Goal: Transaction & Acquisition: Purchase product/service

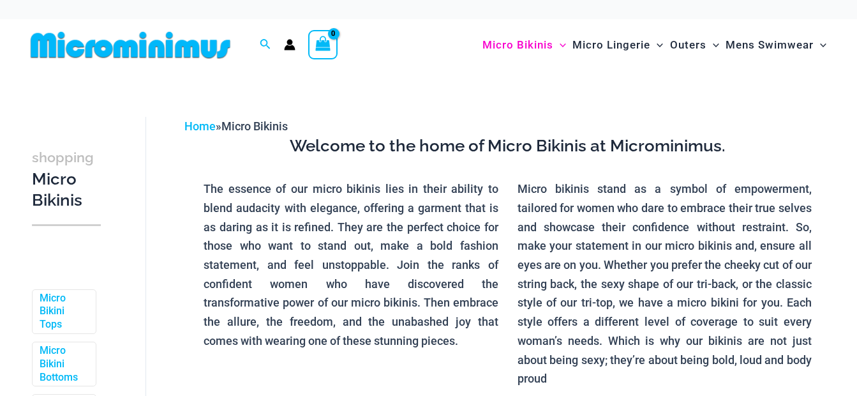
scroll to position [77, 0]
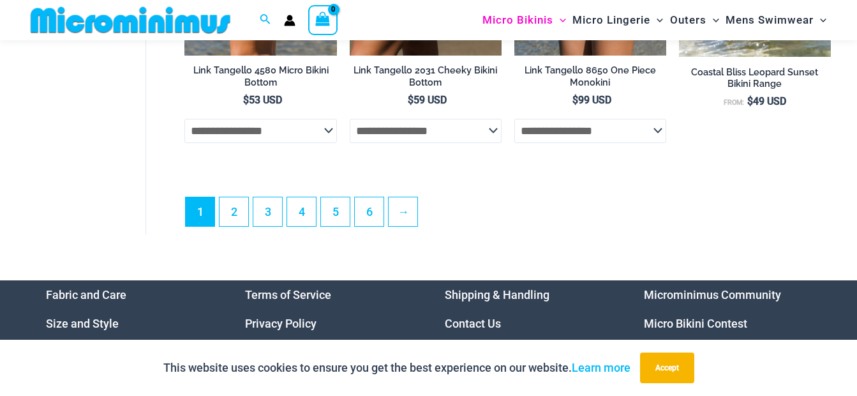
scroll to position [3243, 0]
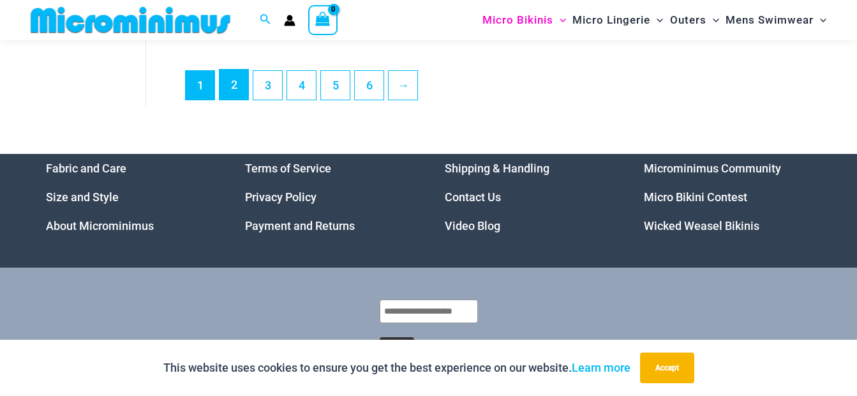
click at [235, 100] on link "2" at bounding box center [233, 85] width 29 height 30
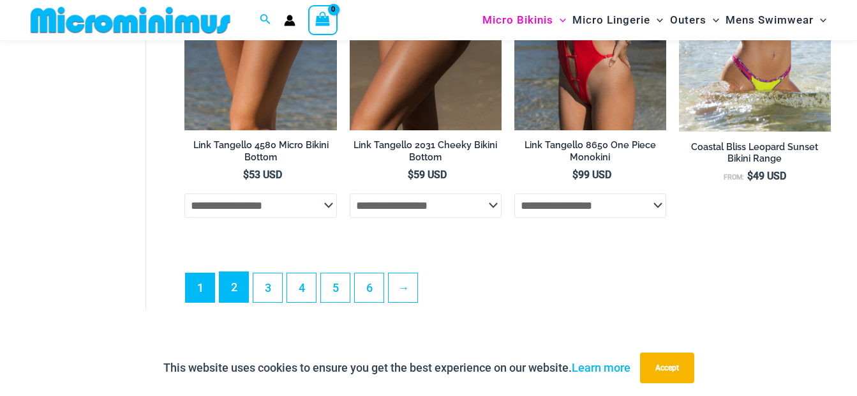
scroll to position [2987, 0]
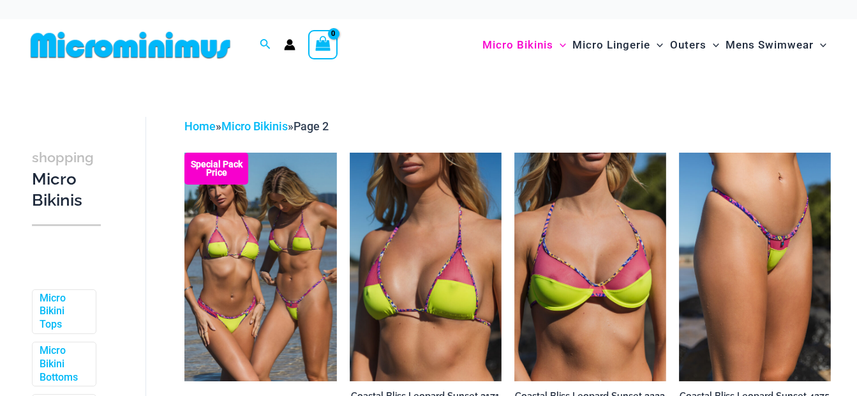
scroll to position [191, 0]
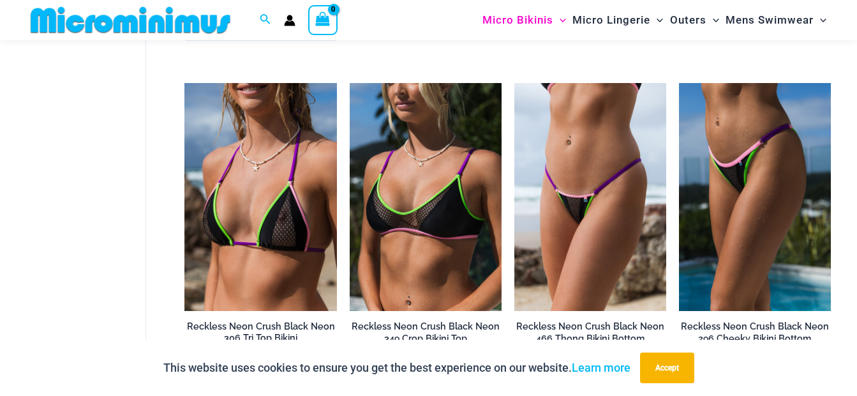
scroll to position [1520, 0]
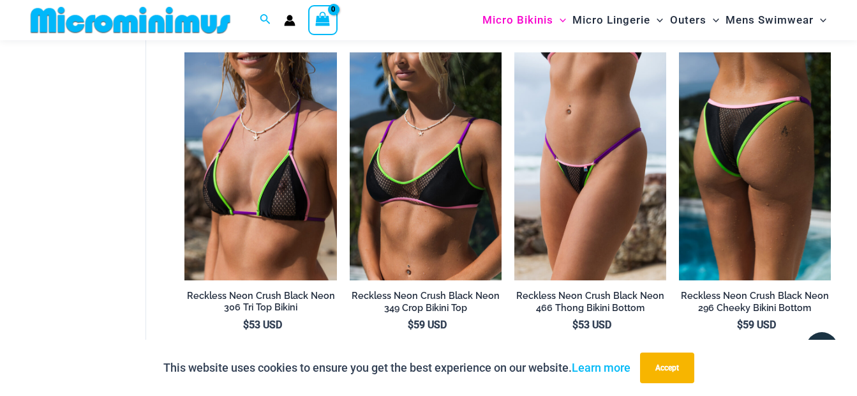
click at [742, 152] on img at bounding box center [755, 166] width 152 height 228
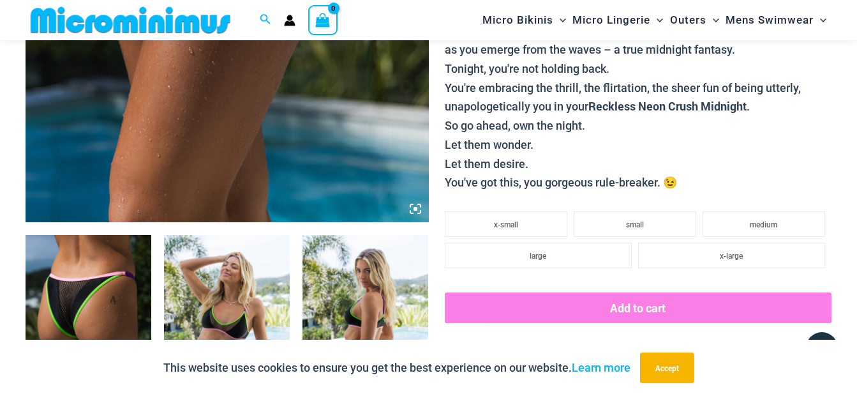
scroll to position [627, 0]
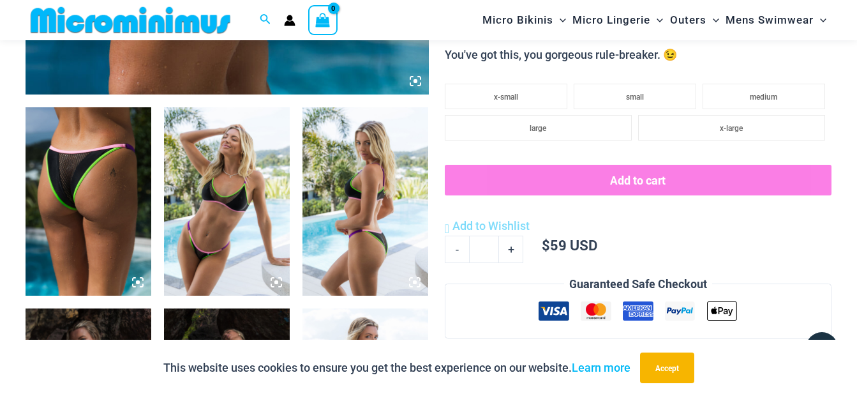
click at [234, 221] on img at bounding box center [227, 201] width 126 height 189
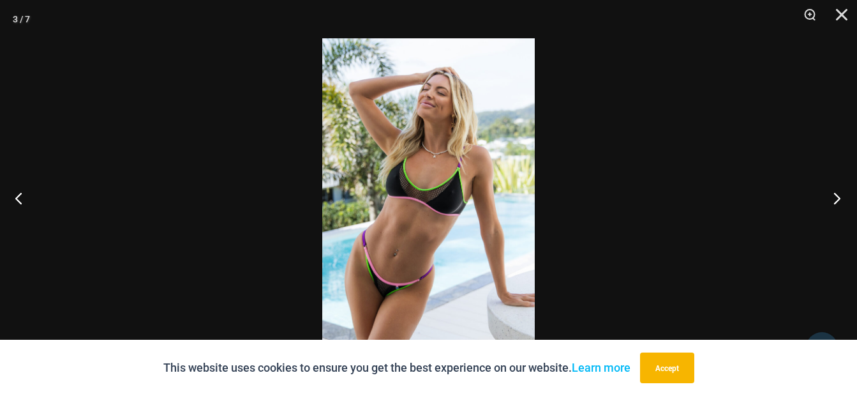
click at [840, 198] on button "Next" at bounding box center [833, 198] width 48 height 64
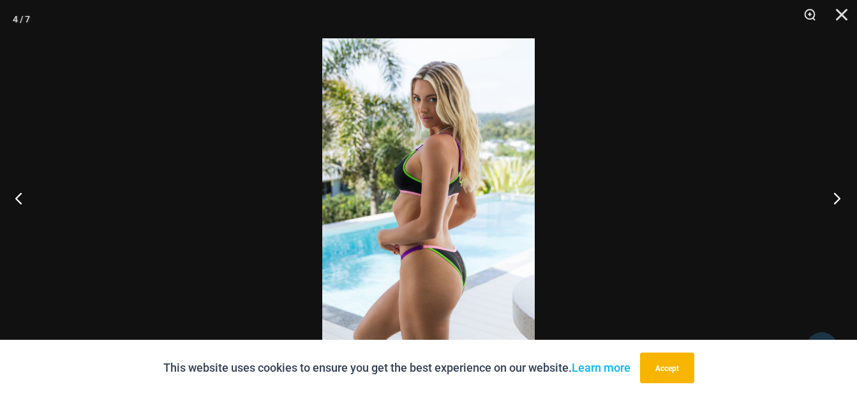
click at [840, 198] on button "Next" at bounding box center [833, 198] width 48 height 64
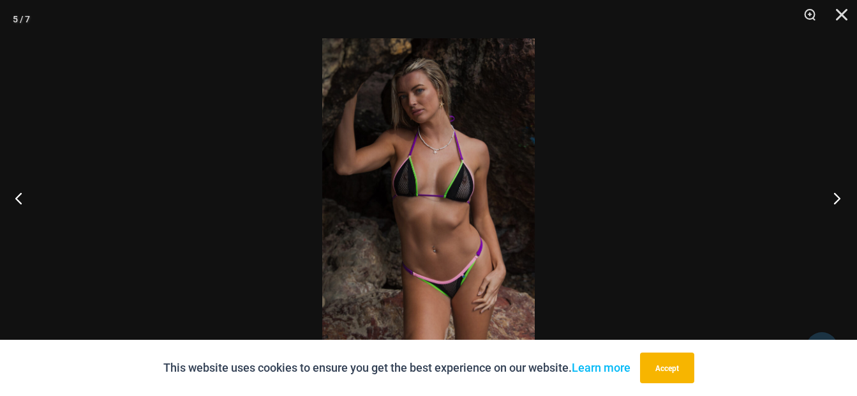
click at [840, 198] on button "Next" at bounding box center [833, 198] width 48 height 64
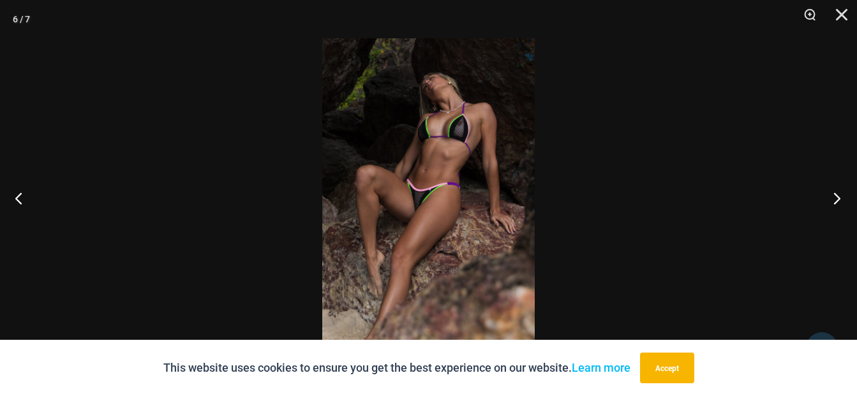
click at [840, 198] on button "Next" at bounding box center [833, 198] width 48 height 64
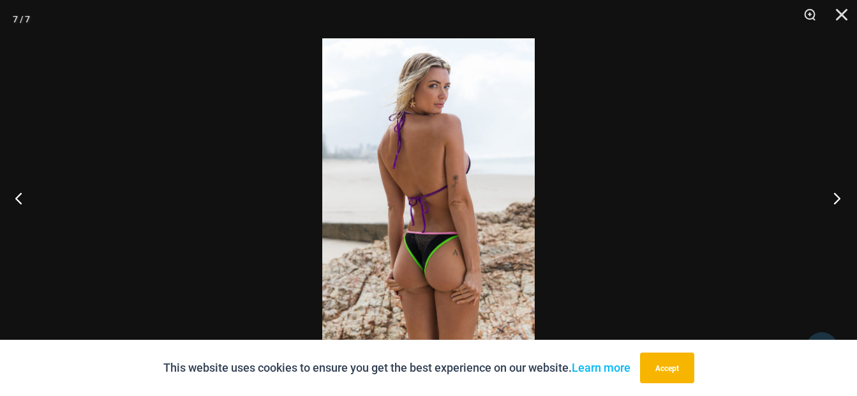
click at [840, 198] on button "Next" at bounding box center [833, 198] width 48 height 64
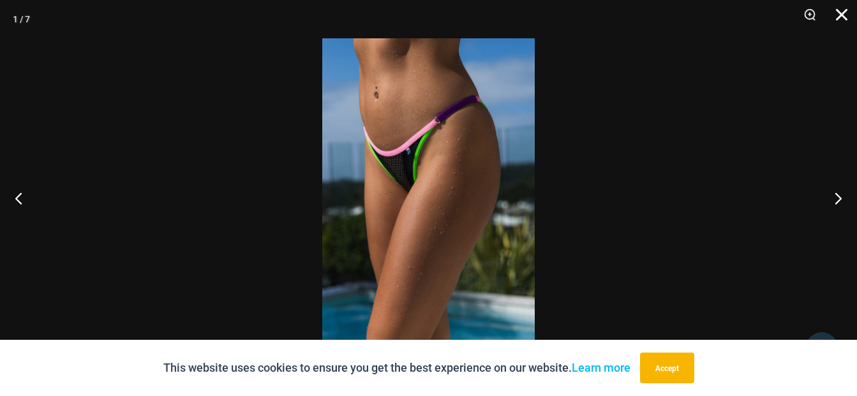
click at [845, 19] on button "Close" at bounding box center [837, 19] width 32 height 38
